Goal: Complete application form

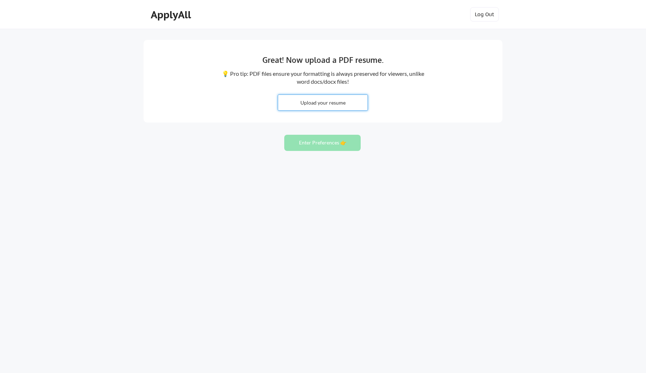
click at [324, 107] on input "file" at bounding box center [322, 102] width 89 height 15
type input "C:\fakepath\[PERSON_NAME] - PDS Resume.pdf"
click at [330, 146] on button "Enter Preferences 👉" at bounding box center [322, 143] width 76 height 16
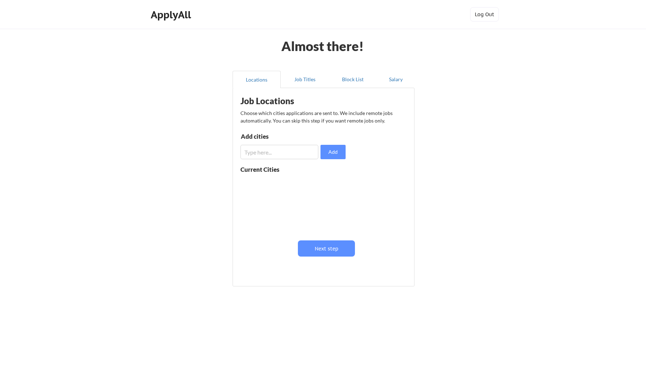
click at [282, 148] on input "input" at bounding box center [280, 152] width 78 height 14
type input "Mumbai"
click at [415, 162] on div "Locations Job Titles Block List Salary Job Locations Choose which cities applic…" at bounding box center [323, 179] width 190 height 228
